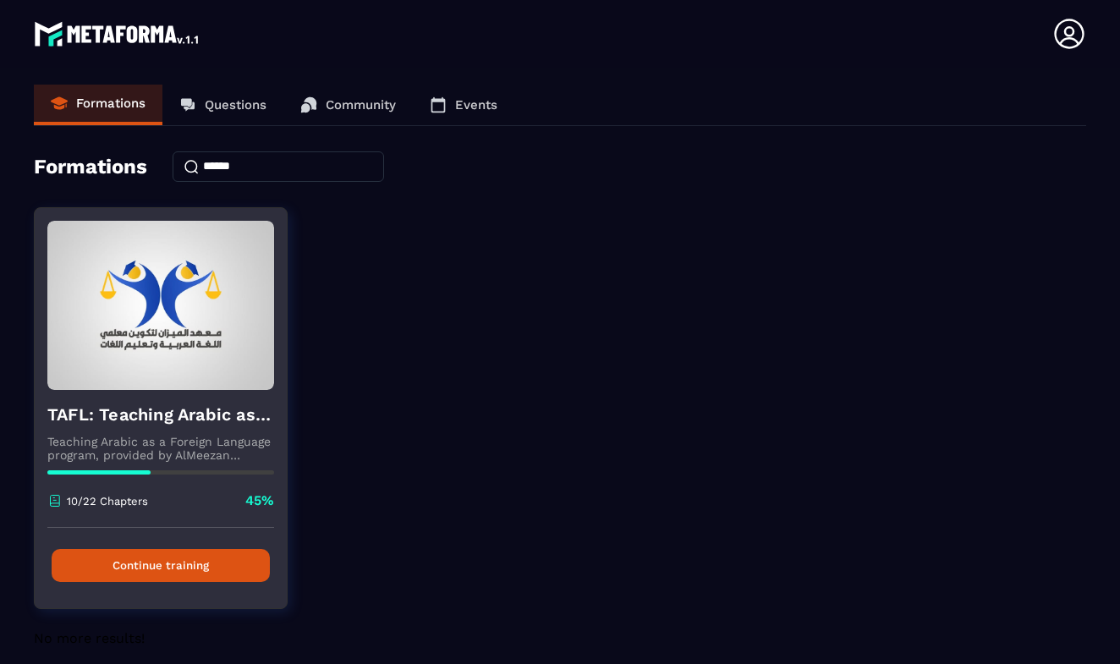
click at [184, 564] on button "Continue training" at bounding box center [161, 565] width 218 height 33
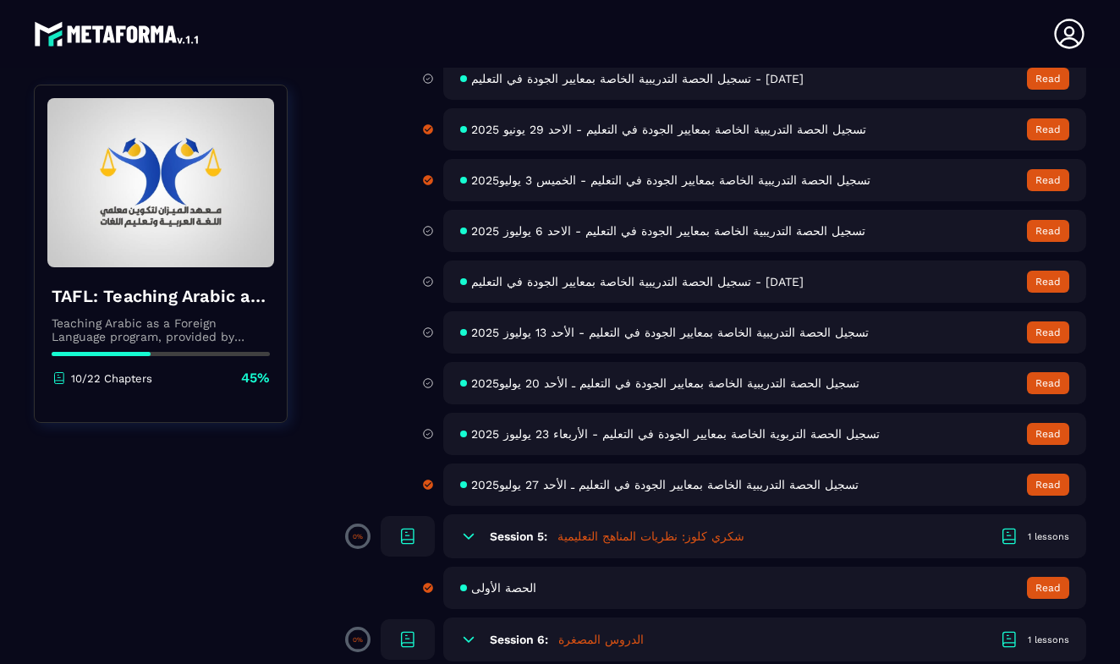
scroll to position [600, 0]
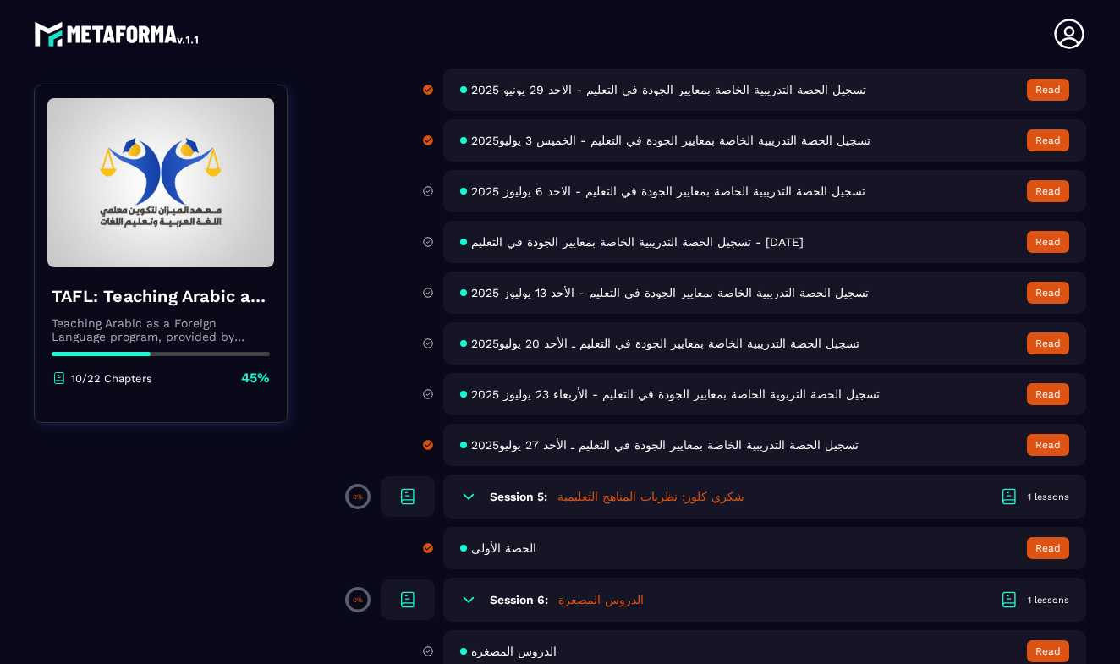
click at [580, 190] on span "تسجيل الحصة التدريبية الخاصة بمعايير الجودة في التعليم - الاحد 6 يوليوز 2025" at bounding box center [668, 191] width 394 height 14
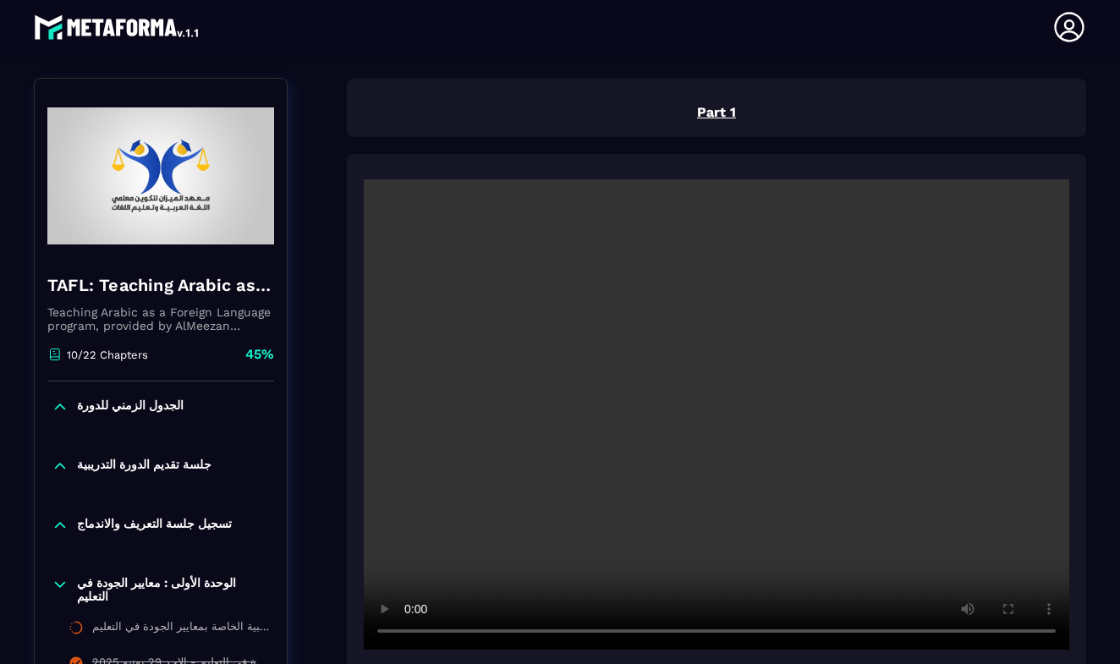
scroll to position [176, 0]
click at [708, 410] on video at bounding box center [717, 414] width 706 height 471
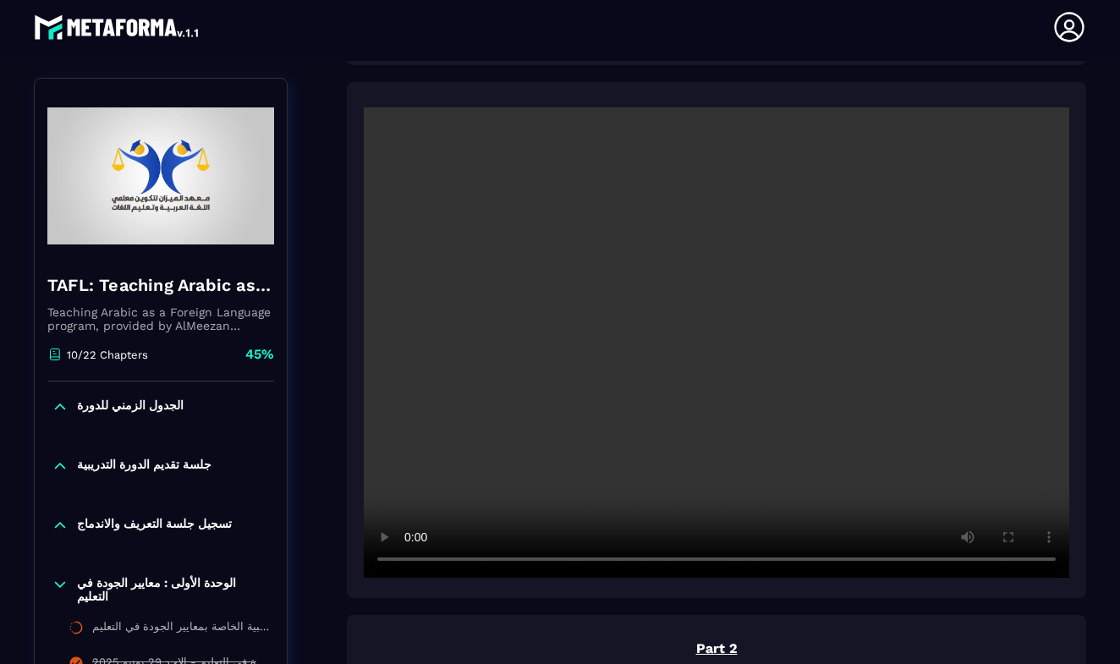
scroll to position [245, 0]
click at [414, 563] on video at bounding box center [717, 345] width 706 height 471
click at [500, 565] on video at bounding box center [717, 345] width 706 height 471
click at [508, 565] on video at bounding box center [717, 345] width 706 height 471
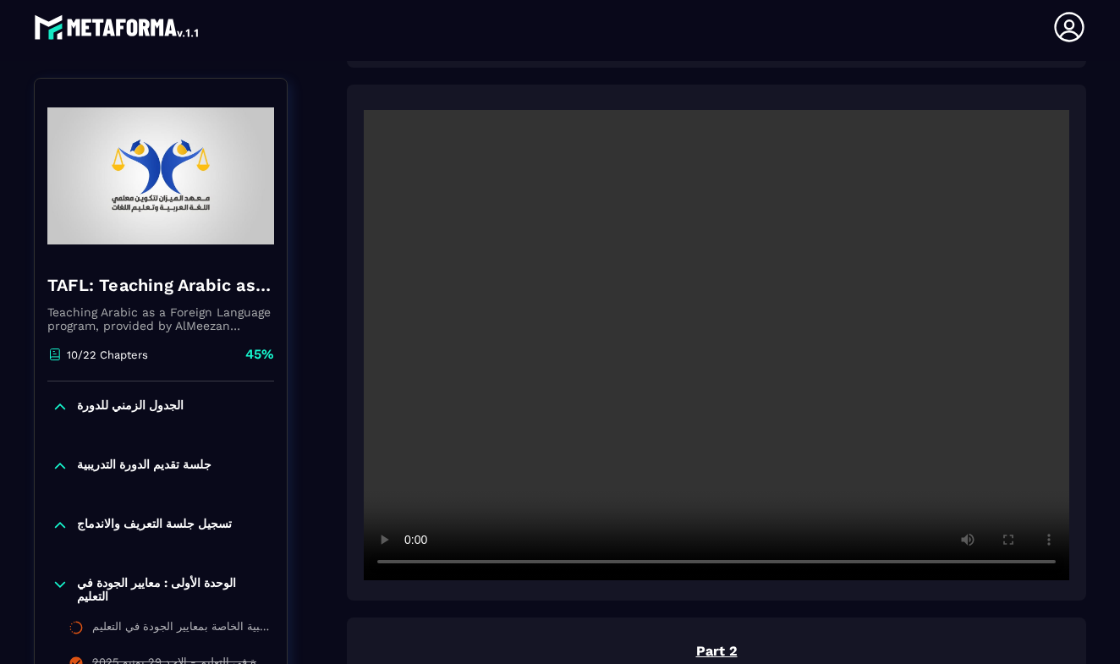
click at [411, 561] on video at bounding box center [717, 345] width 706 height 471
click at [501, 564] on video at bounding box center [717, 345] width 706 height 471
click at [505, 566] on video at bounding box center [717, 345] width 706 height 471
click at [530, 565] on video at bounding box center [717, 345] width 706 height 471
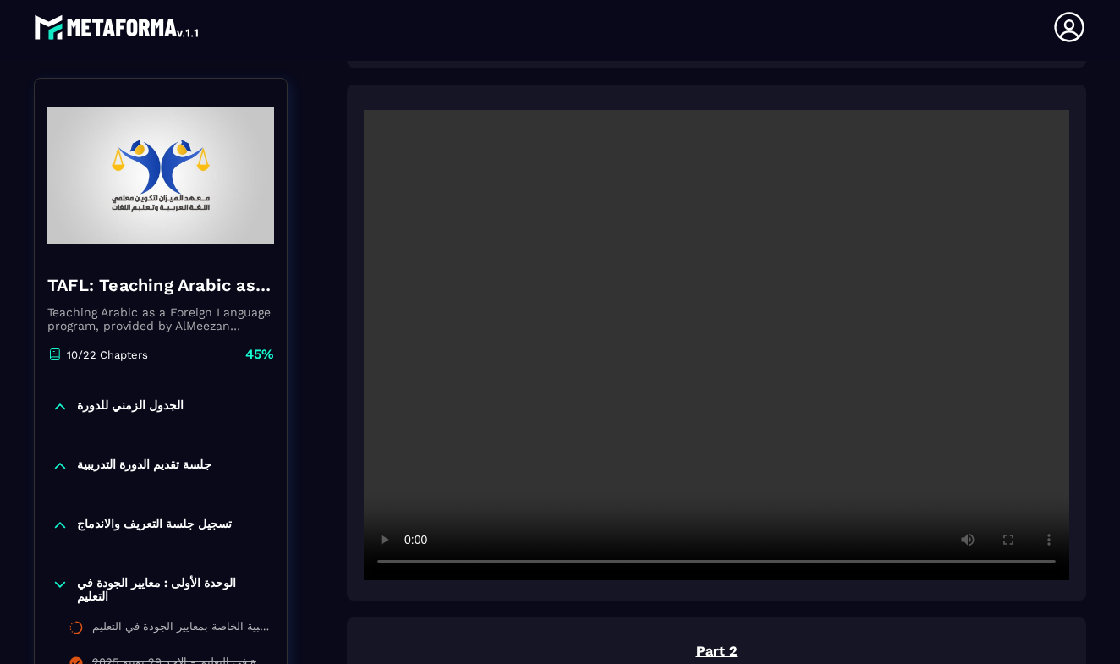
click at [543, 565] on video at bounding box center [717, 345] width 706 height 471
click at [578, 563] on video at bounding box center [717, 345] width 706 height 471
click at [585, 564] on video at bounding box center [717, 345] width 706 height 471
click at [590, 565] on video at bounding box center [717, 345] width 706 height 471
click at [597, 566] on video at bounding box center [717, 345] width 706 height 471
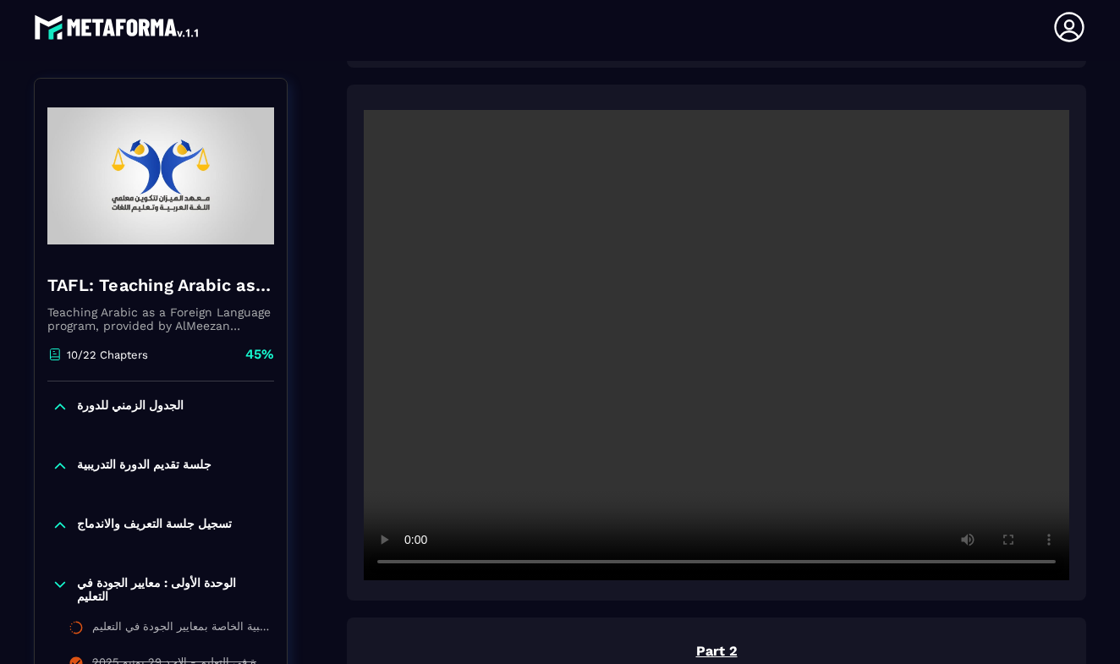
click at [603, 564] on video at bounding box center [717, 345] width 706 height 471
click at [609, 566] on video at bounding box center [717, 345] width 706 height 471
click at [617, 565] on video at bounding box center [717, 345] width 706 height 471
click at [628, 564] on video at bounding box center [717, 345] width 706 height 471
click at [639, 565] on video at bounding box center [717, 345] width 706 height 471
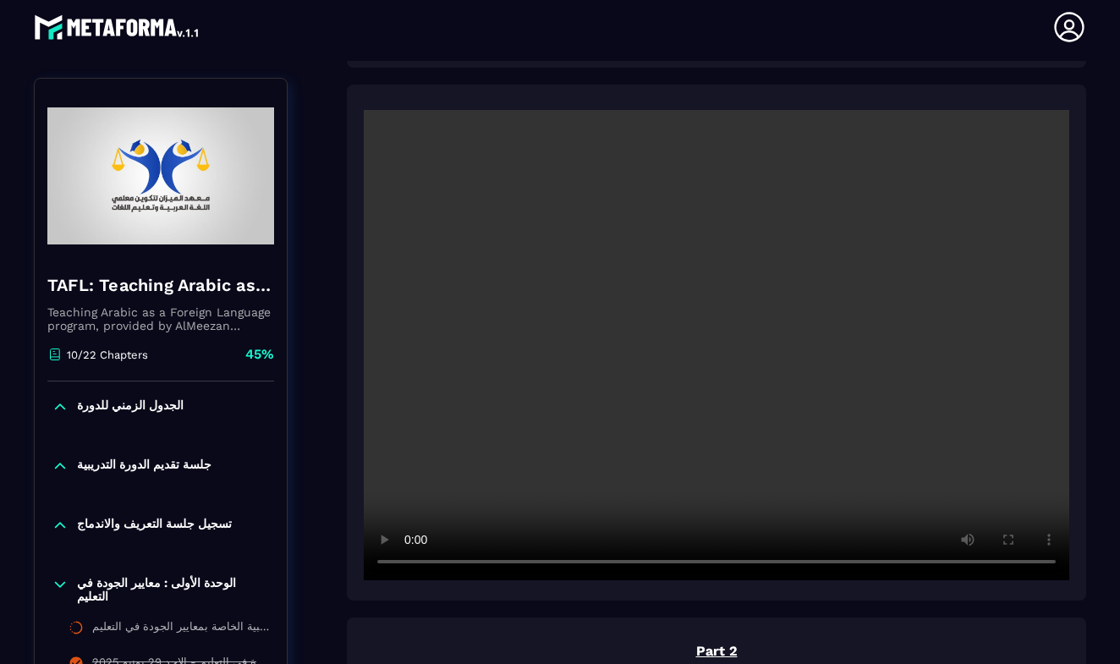
click at [649, 565] on video at bounding box center [717, 345] width 706 height 471
click at [663, 566] on video at bounding box center [717, 345] width 706 height 471
click at [676, 566] on video at bounding box center [717, 345] width 706 height 471
click at [713, 564] on video at bounding box center [717, 345] width 706 height 471
click at [718, 564] on video at bounding box center [717, 345] width 706 height 471
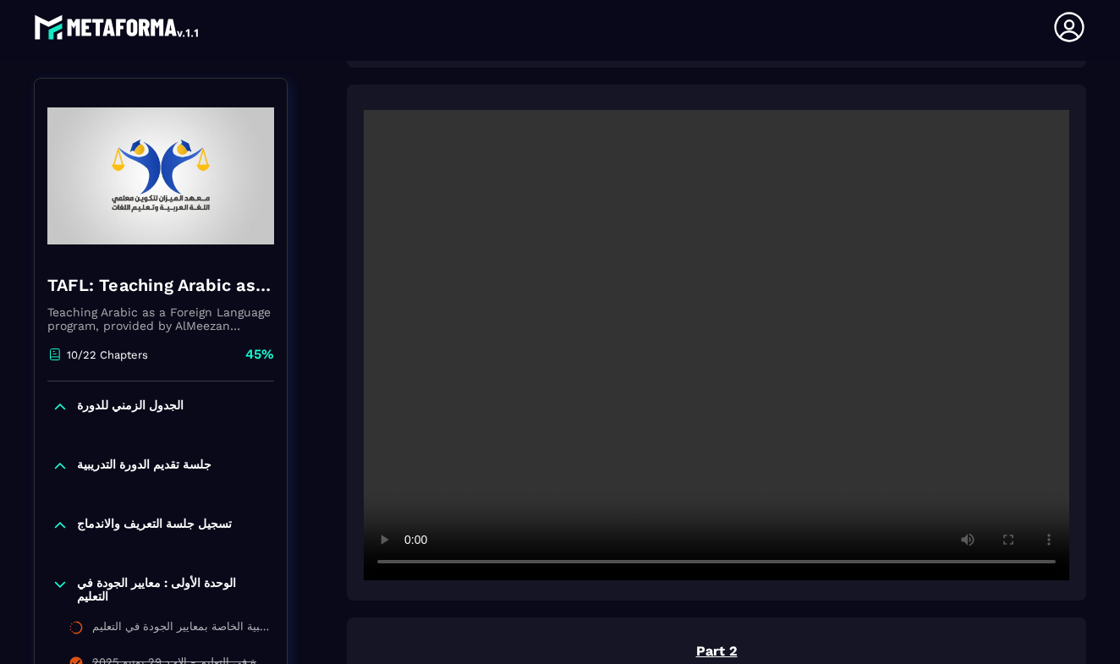
click at [725, 566] on video at bounding box center [717, 345] width 706 height 471
click at [761, 565] on video at bounding box center [717, 345] width 706 height 471
click at [774, 566] on video at bounding box center [717, 345] width 706 height 471
click at [784, 564] on video at bounding box center [717, 345] width 706 height 471
click at [796, 564] on video at bounding box center [717, 345] width 706 height 471
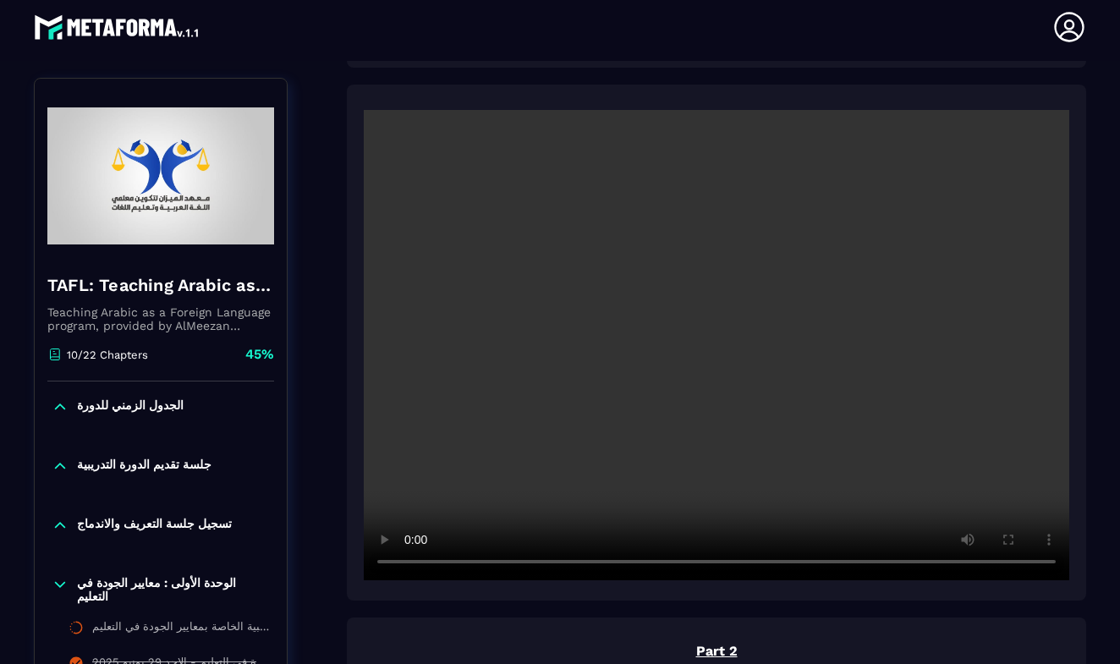
click at [808, 564] on video at bounding box center [717, 345] width 706 height 471
click at [826, 564] on video at bounding box center [717, 345] width 706 height 471
click at [837, 563] on video at bounding box center [717, 345] width 706 height 471
click at [845, 565] on video at bounding box center [717, 345] width 706 height 471
click at [857, 564] on video at bounding box center [717, 345] width 706 height 471
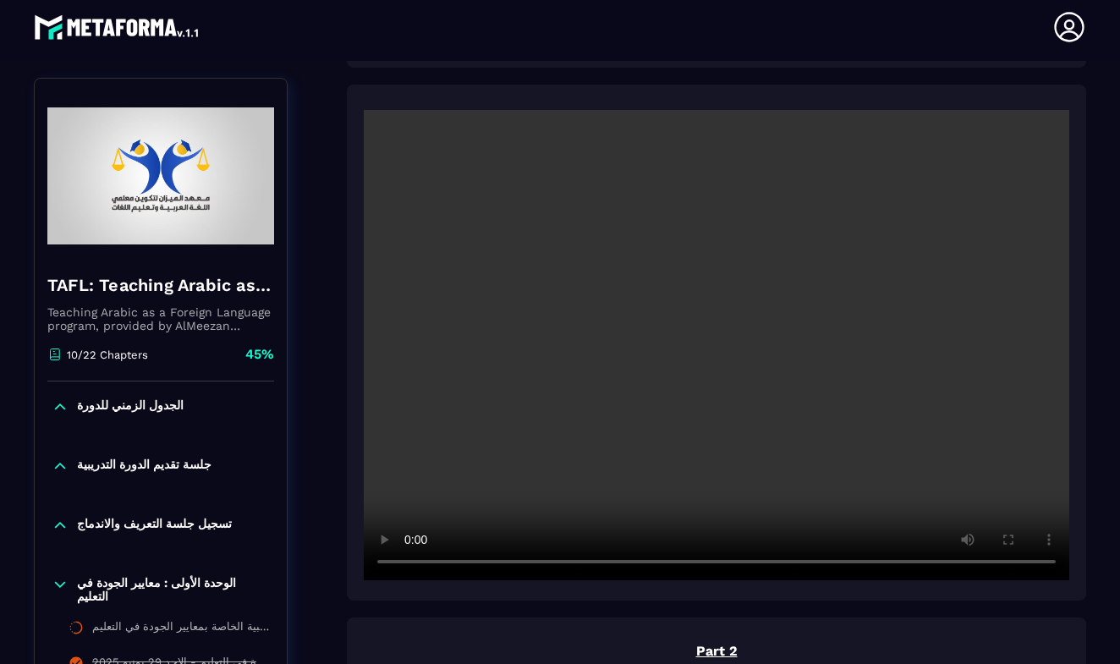
click at [869, 563] on video at bounding box center [717, 345] width 706 height 471
click at [414, 568] on video at bounding box center [717, 345] width 706 height 471
